Goal: Register for event/course

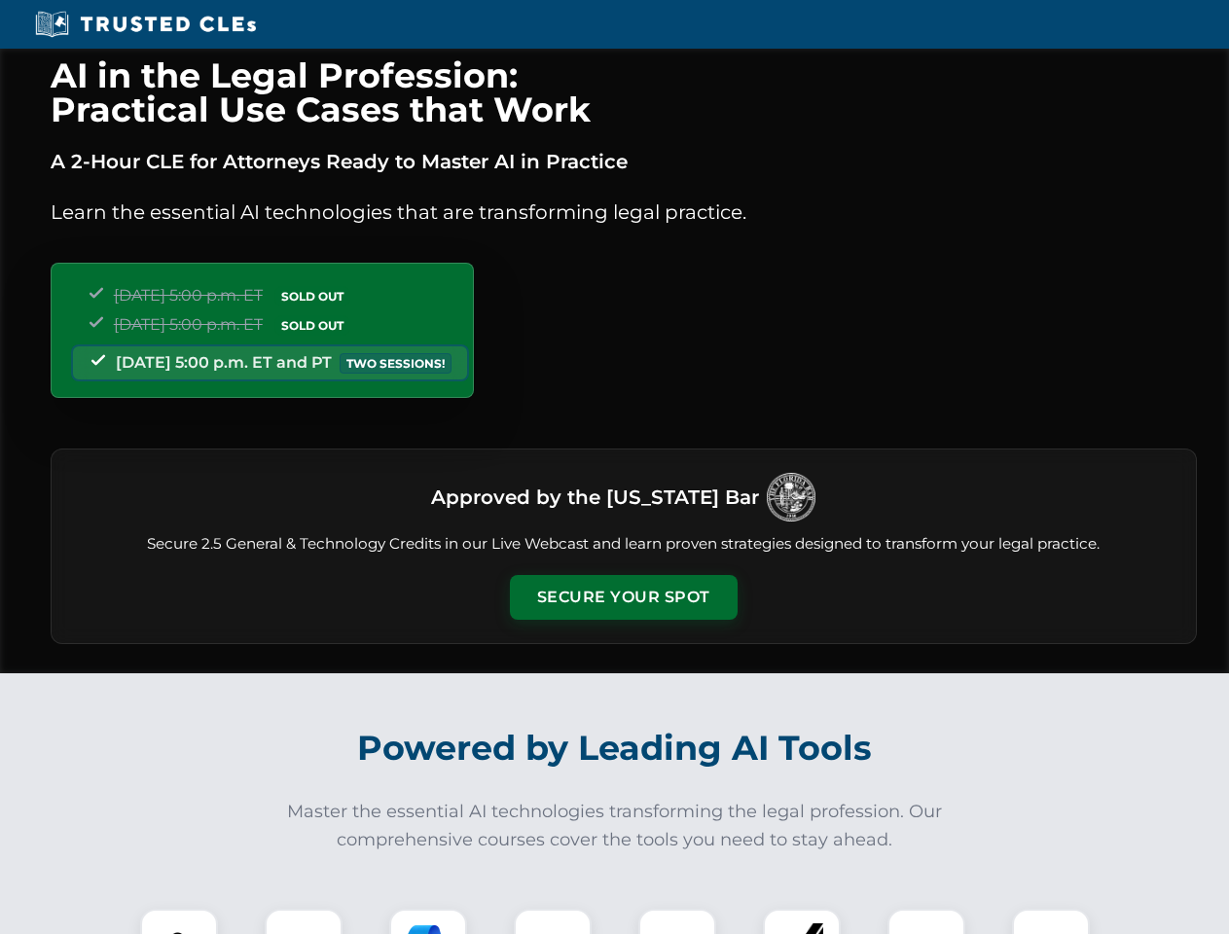
click at [623, 597] on button "Secure Your Spot" at bounding box center [624, 597] width 228 height 45
click at [179, 921] on img at bounding box center [179, 947] width 56 height 56
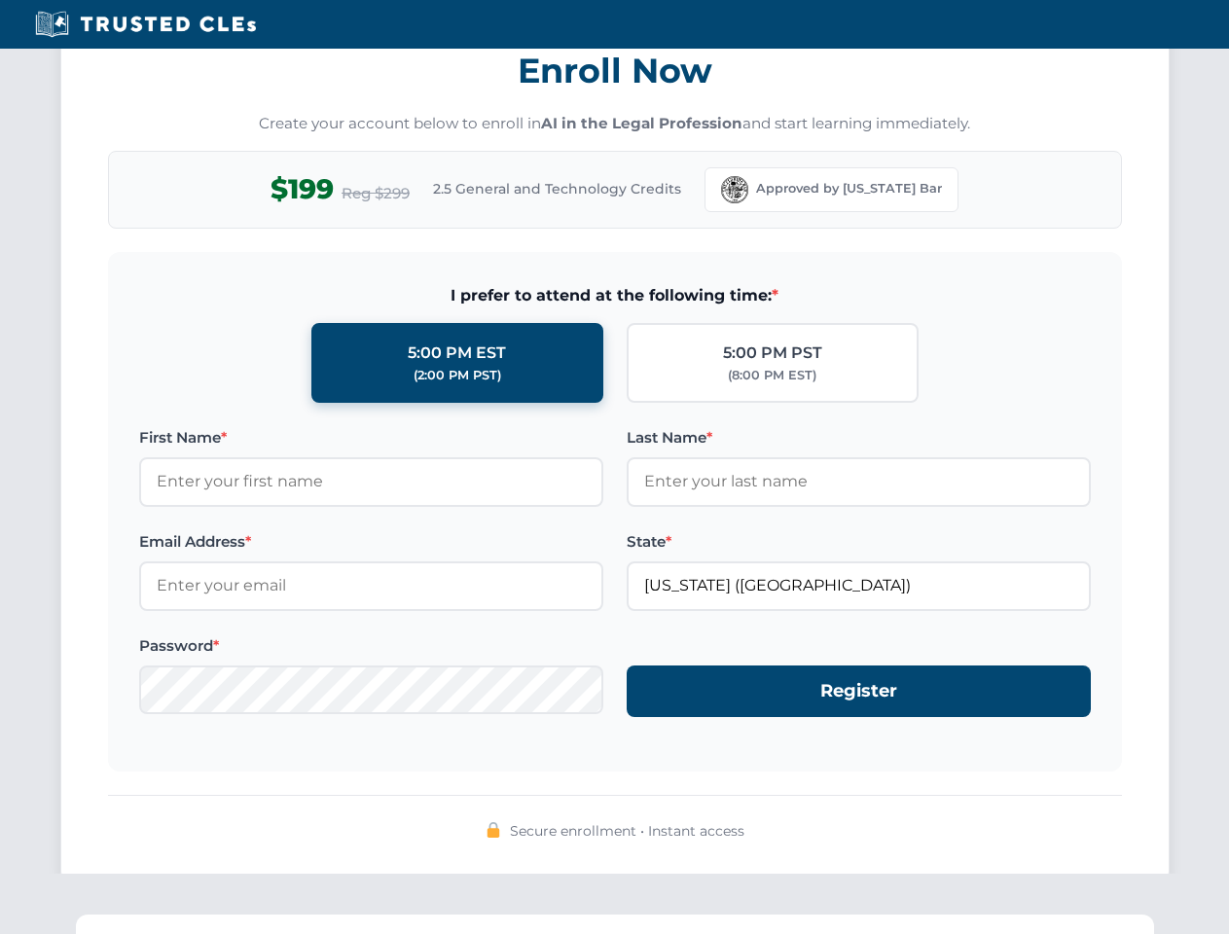
scroll to position [1909, 0]
